Goal: Information Seeking & Learning: Learn about a topic

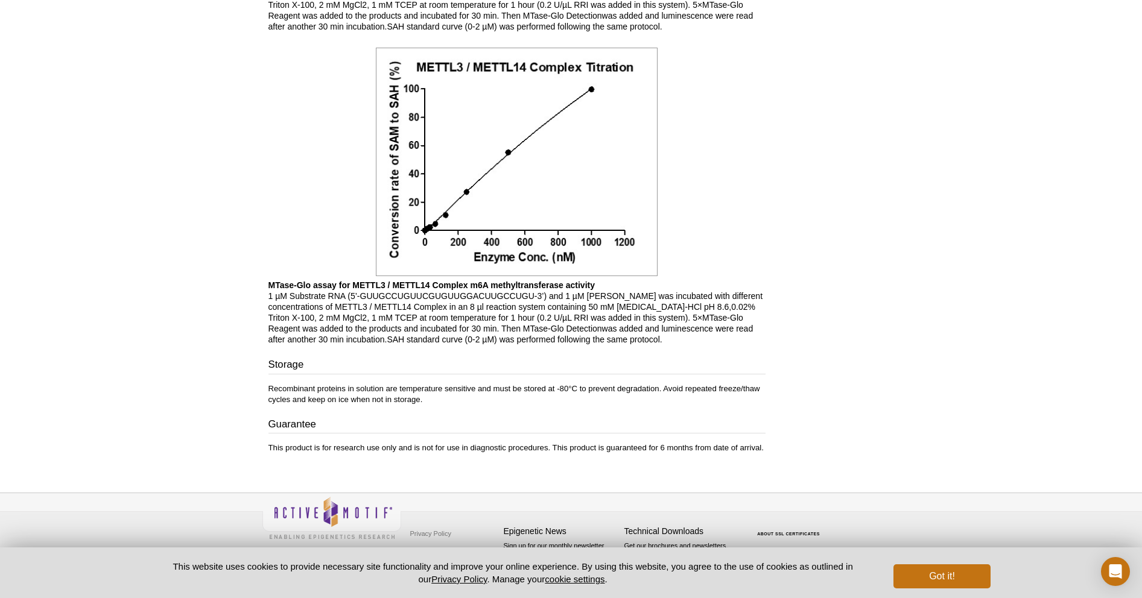
click at [661, 323] on p "MTase-Glo assay for METTL3 / METTL14 Complex m6A methyltransferase activity 1 µ…" at bounding box center [516, 312] width 497 height 65
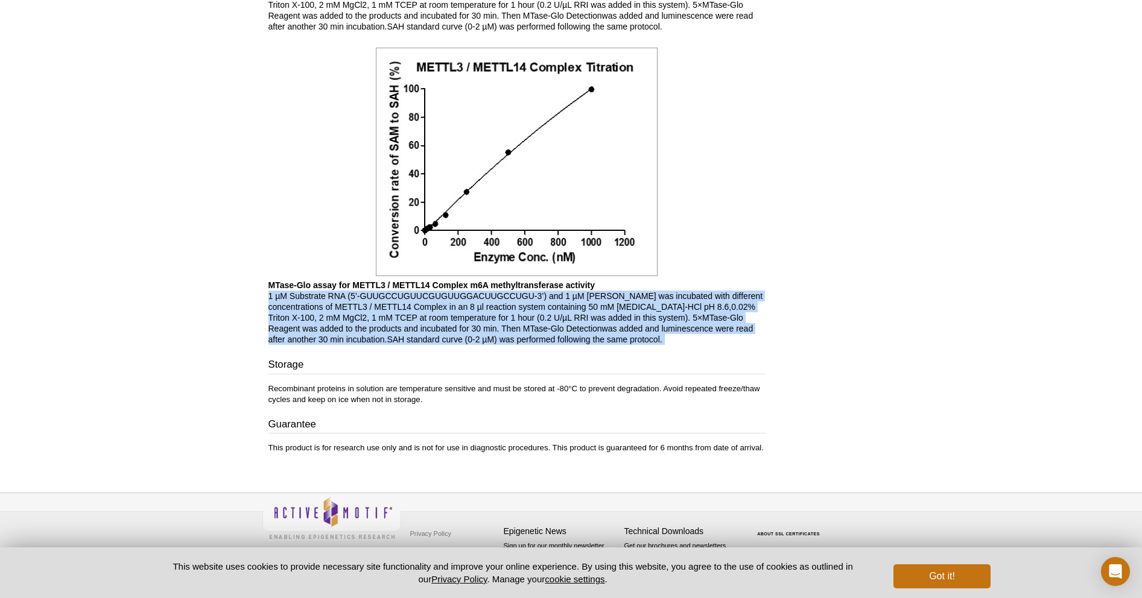
click at [661, 323] on p "MTase-Glo assay for METTL3 / METTL14 Complex m6A methyltransferase activity 1 µ…" at bounding box center [516, 312] width 497 height 65
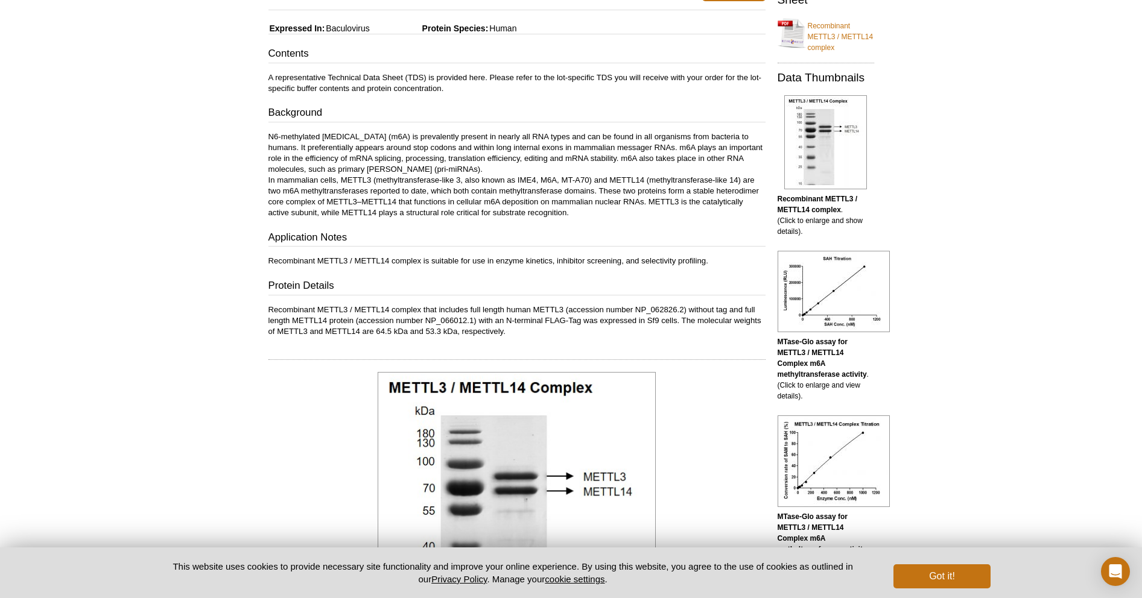
scroll to position [162, 0]
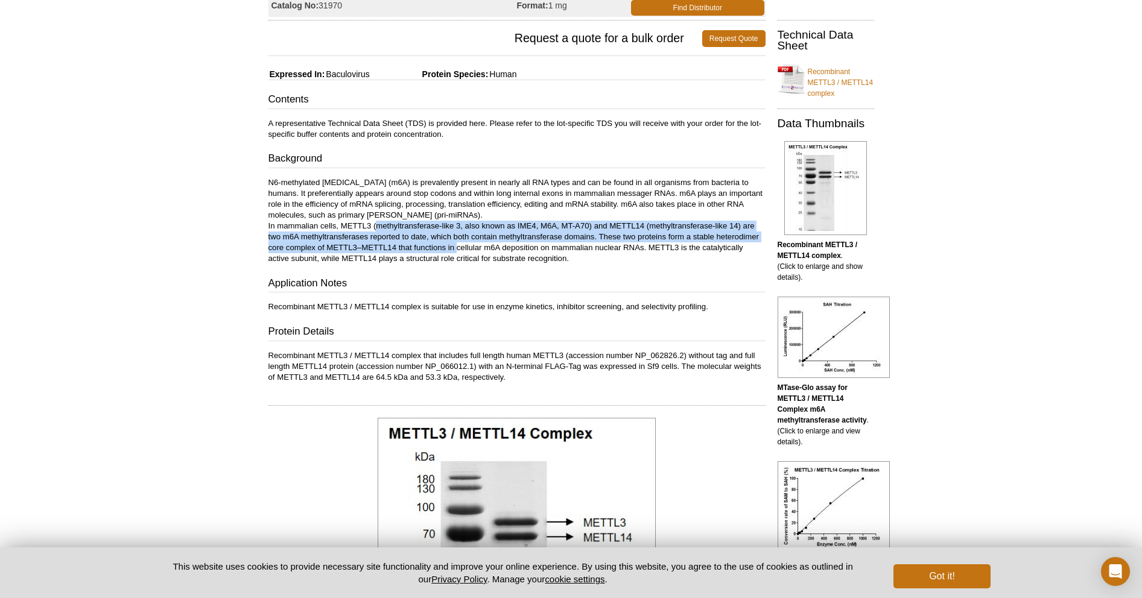
drag, startPoint x: 378, startPoint y: 226, endPoint x: 597, endPoint y: 255, distance: 220.8
click at [572, 252] on p "N6-methylated [MEDICAL_DATA] (m6A) is prevalently present in nearly all RNA typ…" at bounding box center [516, 220] width 497 height 87
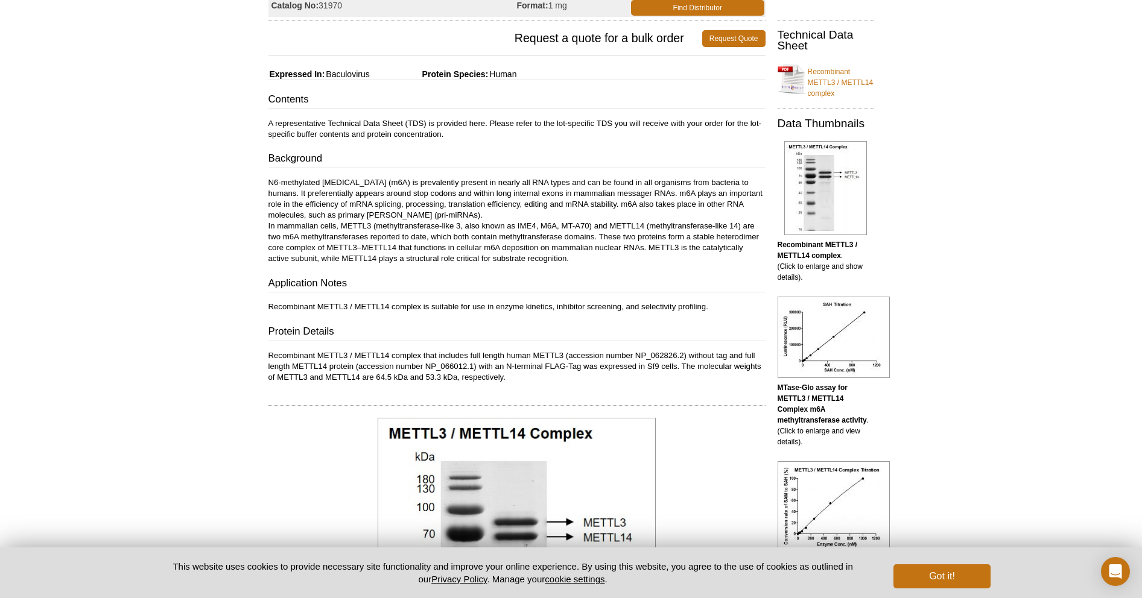
click at [645, 248] on p "N6-methylated [MEDICAL_DATA] (m6A) is prevalently present in nearly all RNA typ…" at bounding box center [516, 220] width 497 height 87
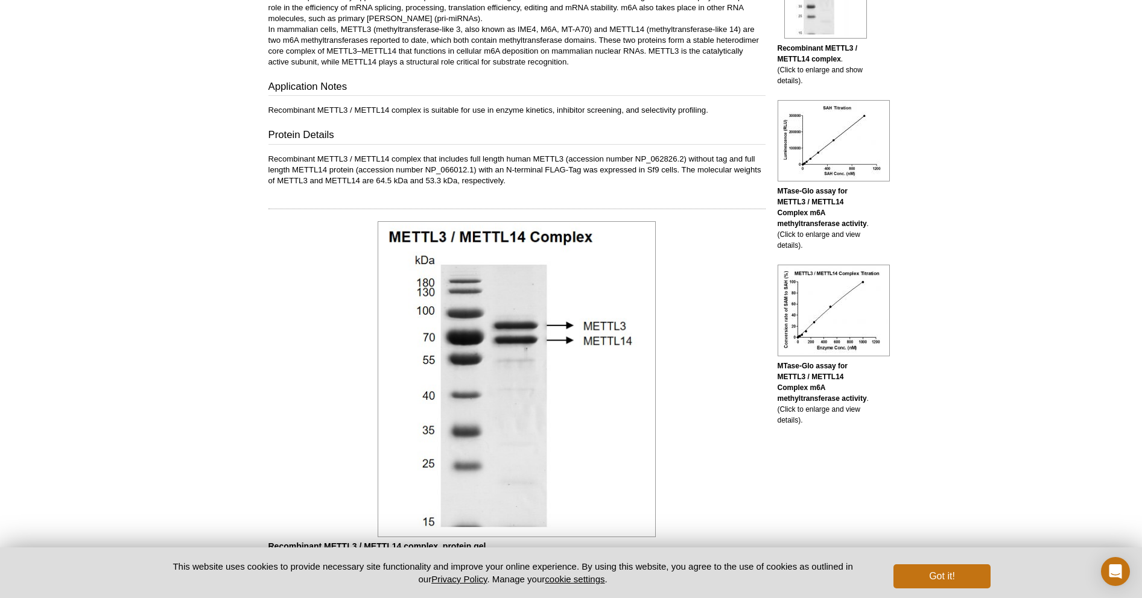
scroll to position [203, 0]
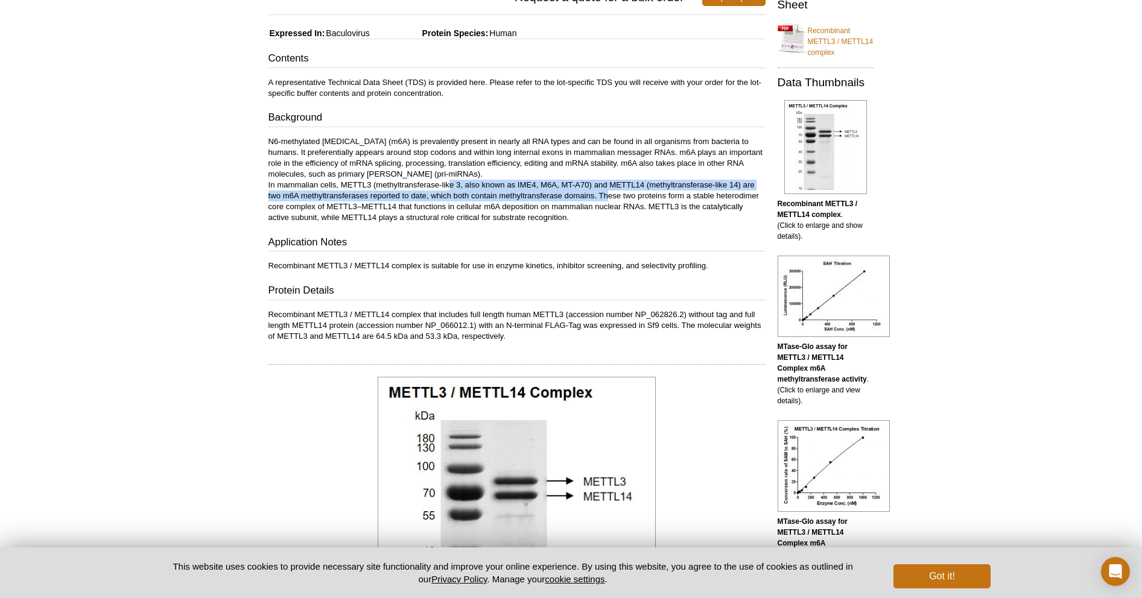
drag, startPoint x: 607, startPoint y: 194, endPoint x: 317, endPoint y: 193, distance: 290.1
click at [318, 192] on p "N6-methylated [MEDICAL_DATA] (m6A) is prevalently present in nearly all RNA typ…" at bounding box center [516, 179] width 497 height 87
drag, startPoint x: 490, startPoint y: 198, endPoint x: 480, endPoint y: 209, distance: 15.4
click at [490, 198] on p "N6-methylated [MEDICAL_DATA] (m6A) is prevalently present in nearly all RNA typ…" at bounding box center [516, 179] width 497 height 87
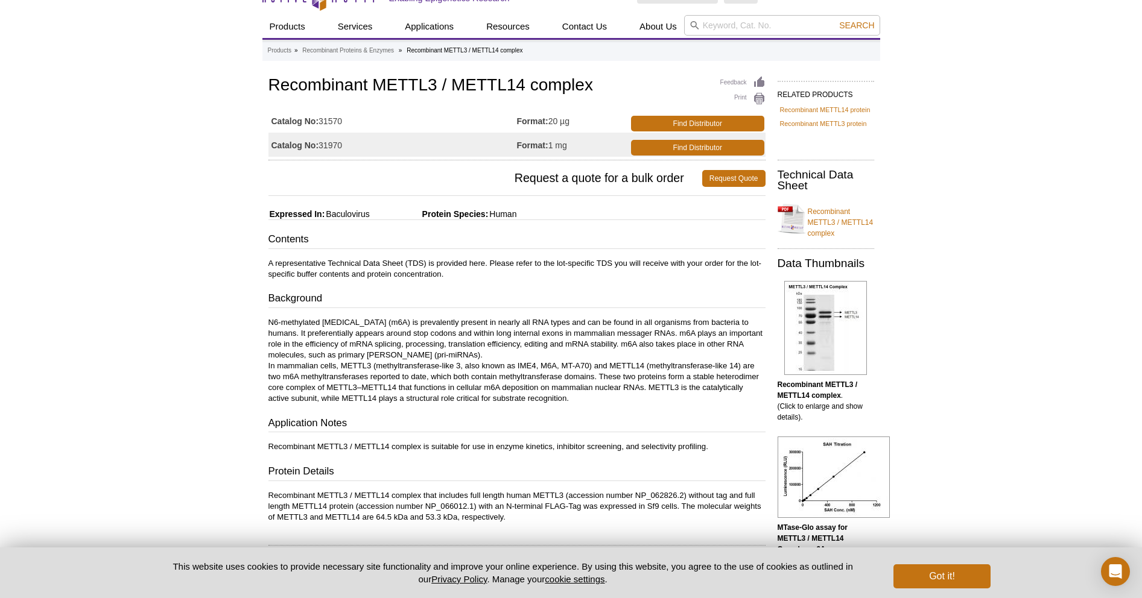
scroll to position [0, 0]
